Goal: Task Accomplishment & Management: Manage account settings

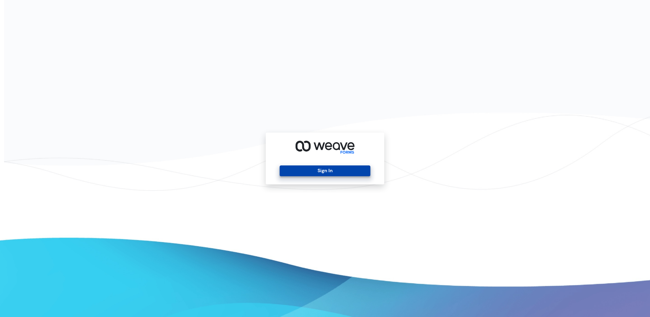
click at [303, 173] on button "Sign In" at bounding box center [325, 171] width 90 height 11
